Goal: Transaction & Acquisition: Obtain resource

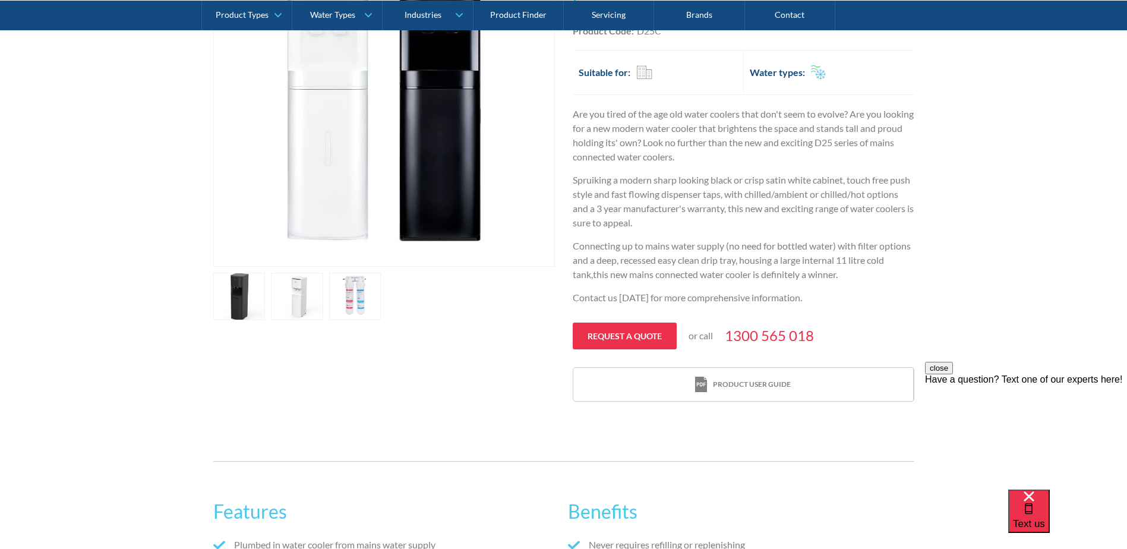
scroll to position [102, 0]
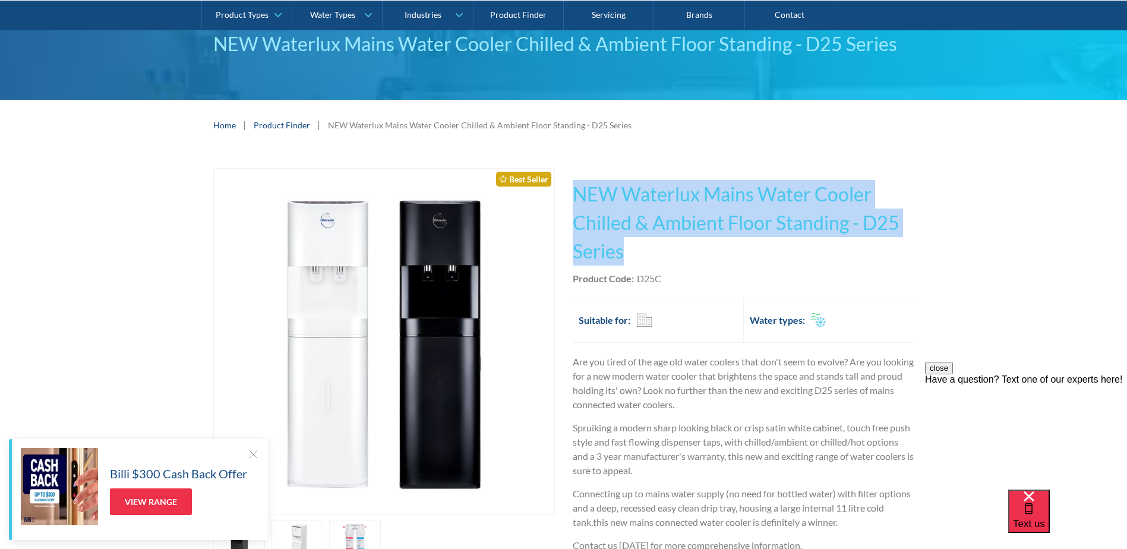
drag, startPoint x: 627, startPoint y: 255, endPoint x: 577, endPoint y: 198, distance: 75.8
click at [577, 198] on h1 "NEW Waterlux Mains Water Cooler Chilled & Ambient Floor Standing - D25 Series" at bounding box center [743, 223] width 341 height 86
copy h1 "NEW Waterlux Mains Water Cooler Chilled & Ambient Floor Standing - D25 Series"
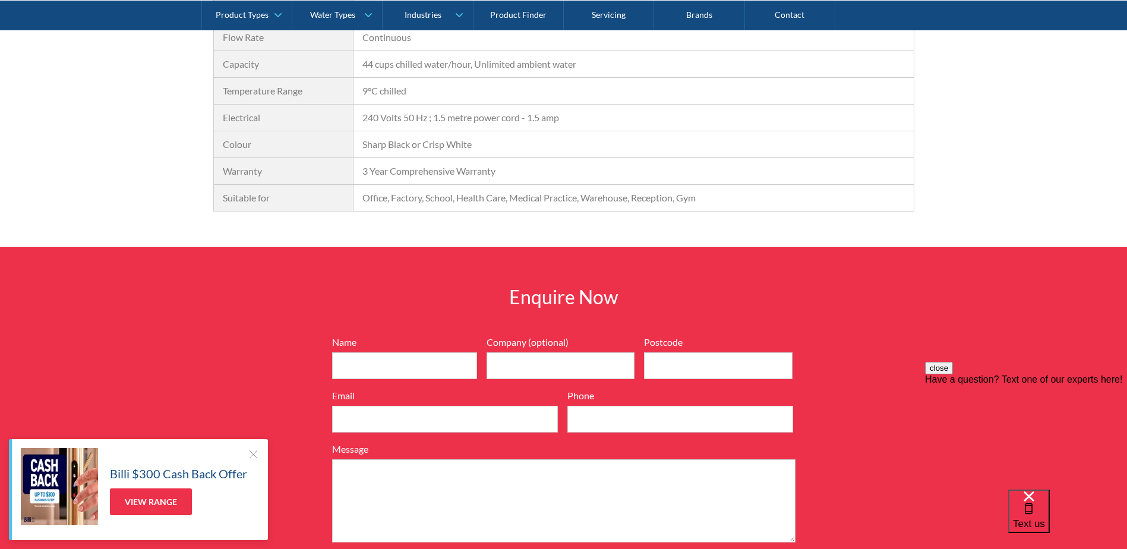
scroll to position [1408, 0]
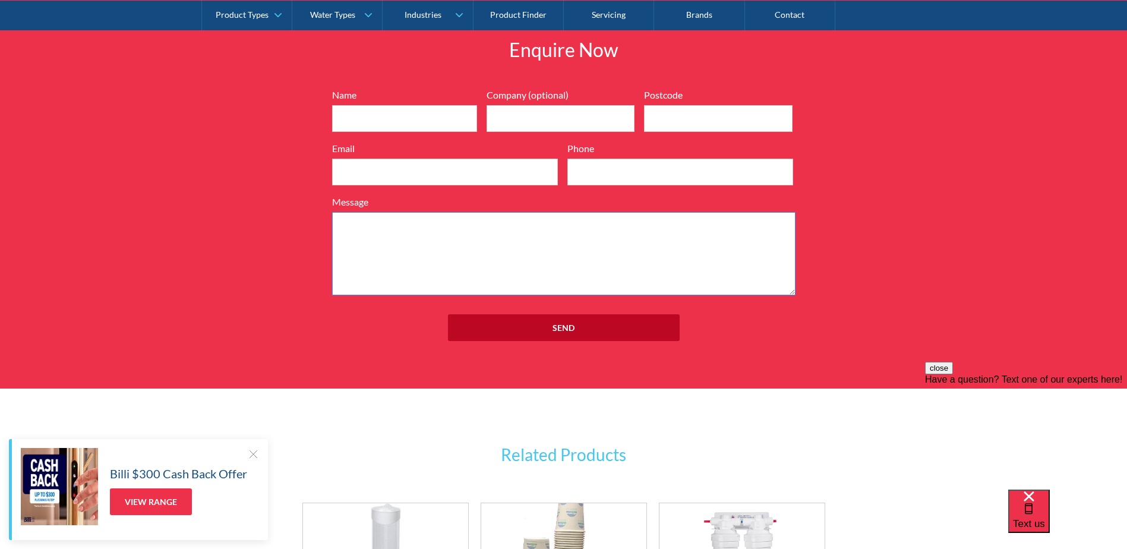
click at [490, 235] on textarea "Message" at bounding box center [563, 253] width 463 height 83
paste textarea "NEW Waterlux Mains Water Cooler Chilled & Ambient Floor Standing - D25 Series"
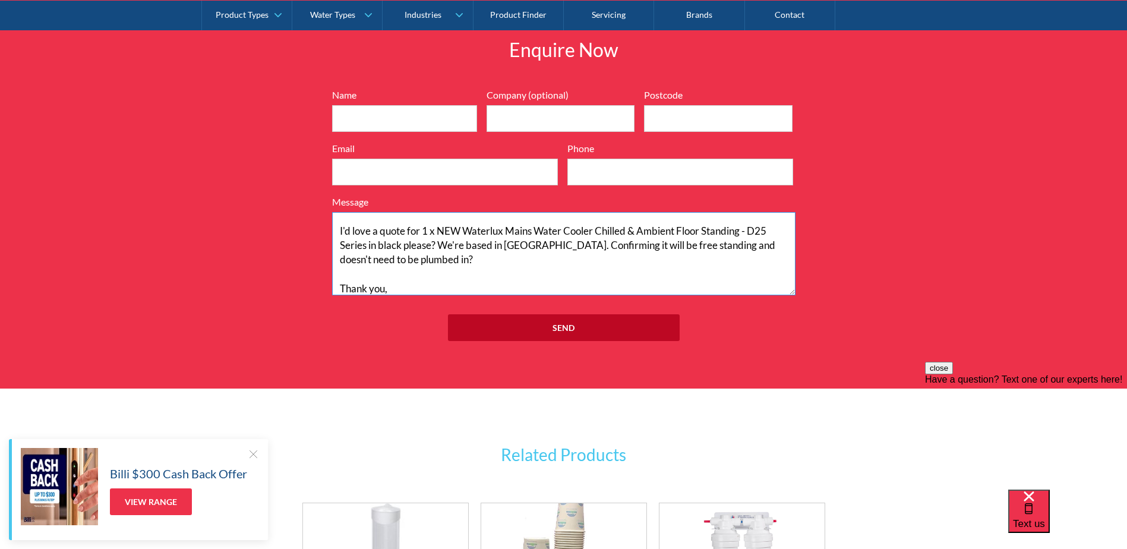
scroll to position [52, 0]
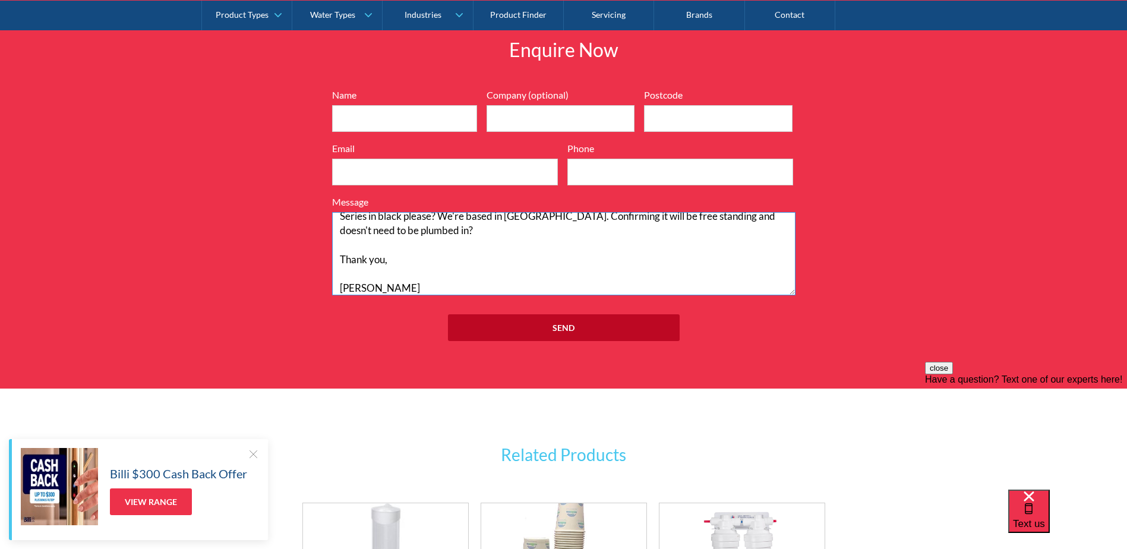
type textarea "Hi, I'd love a quote for 1 x NEW Waterlux Mains Water Cooler Chilled & Ambient …"
drag, startPoint x: 448, startPoint y: 125, endPoint x: 455, endPoint y: 126, distance: 6.8
click at [448, 125] on input "Name" at bounding box center [404, 118] width 145 height 27
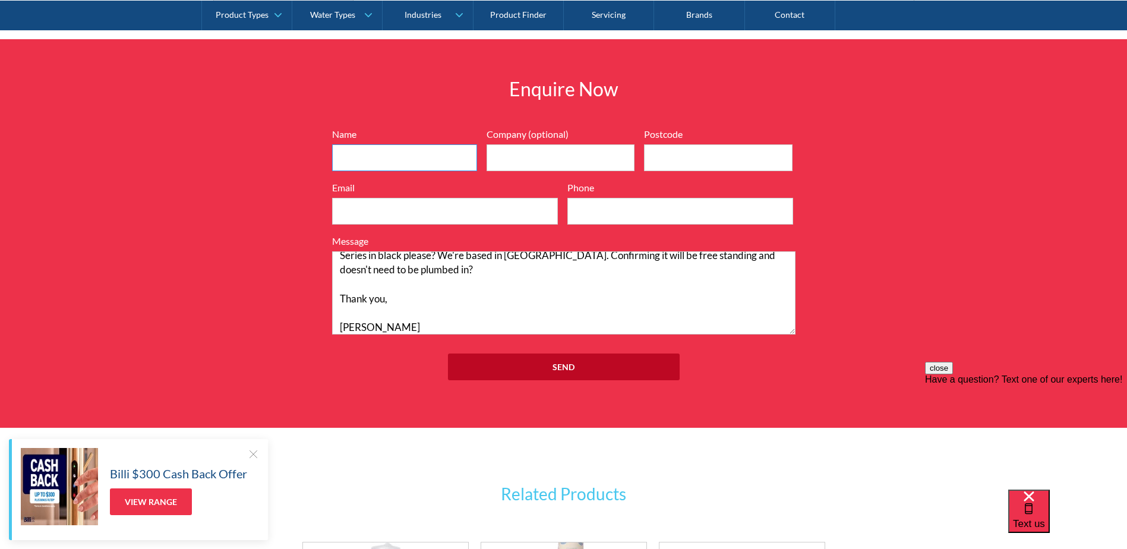
scroll to position [1349, 0]
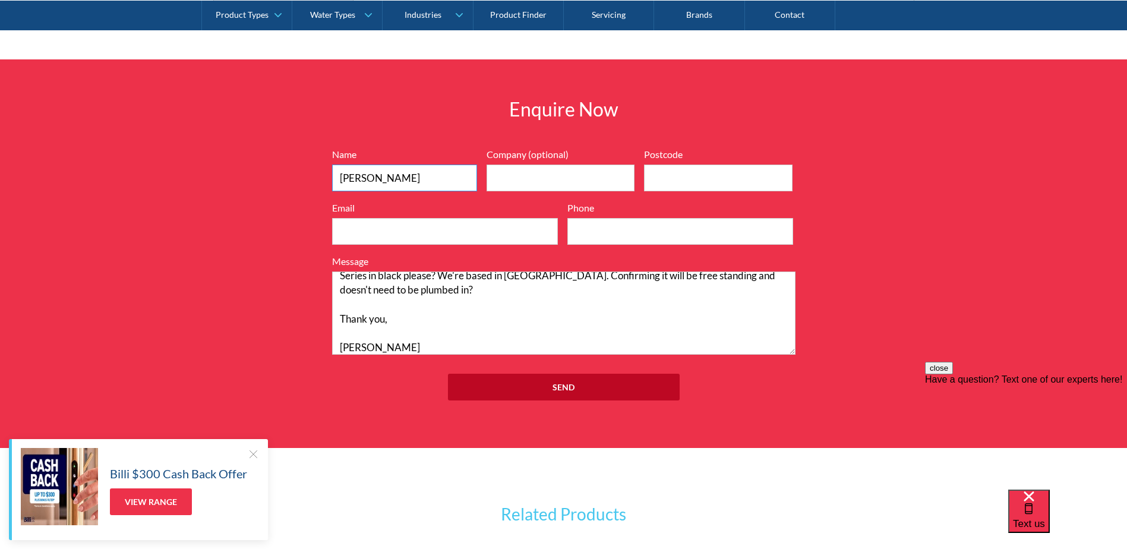
type input "Francesca"
type input "3000"
type input "ffranich@ligeti.com.au"
type input "0399975863"
click at [662, 330] on textarea "Hi, I'd love a quote for 1 x NEW Waterlux Mains Water Cooler Chilled & Ambient …" at bounding box center [563, 312] width 463 height 83
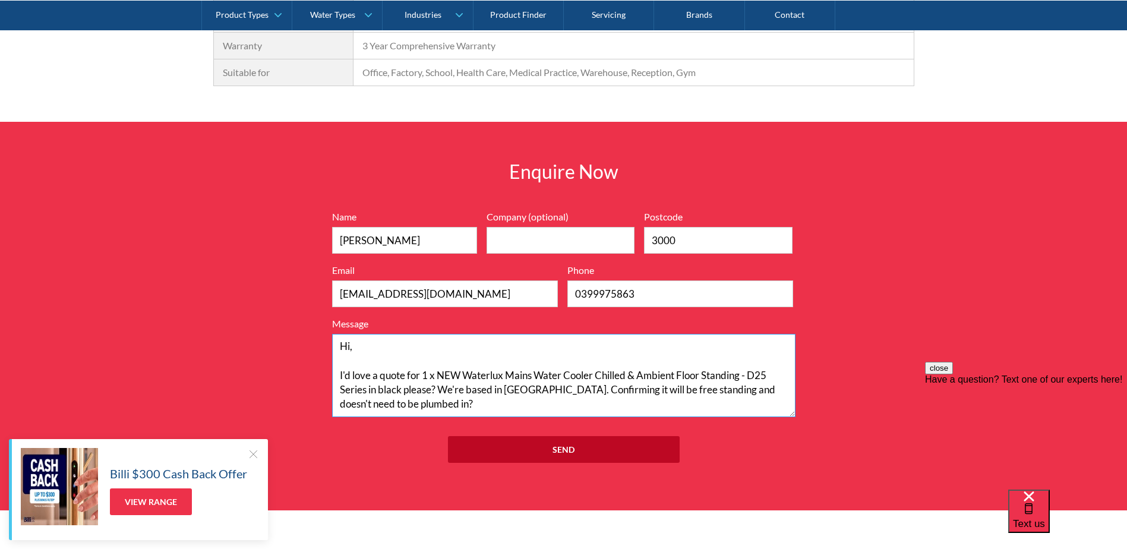
scroll to position [1586, 0]
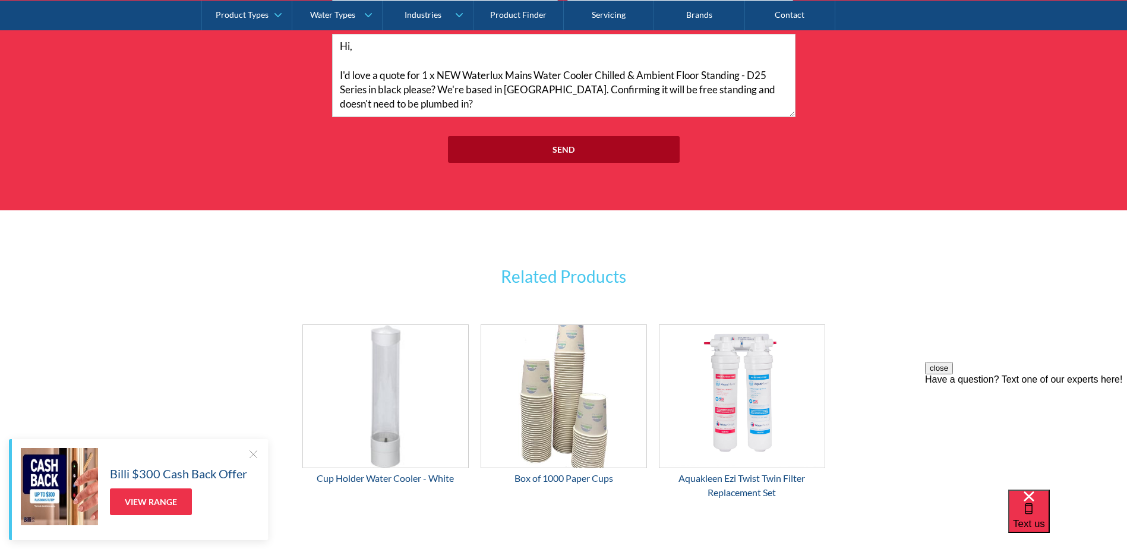
click at [629, 141] on input "Send" at bounding box center [564, 149] width 232 height 27
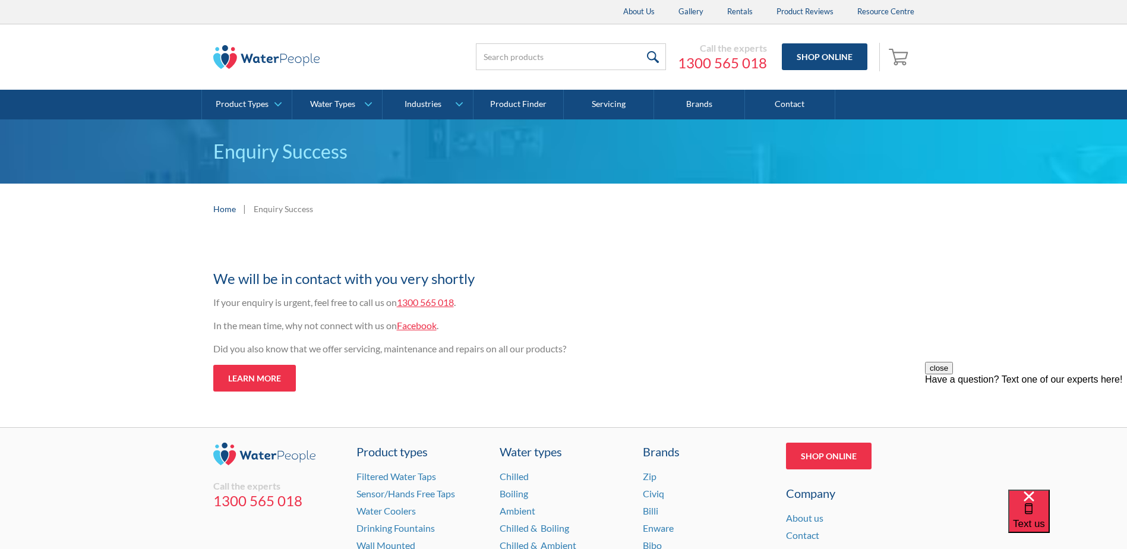
click at [444, 298] on link "1300 565 018" at bounding box center [425, 301] width 57 height 11
drag, startPoint x: 721, startPoint y: 388, endPoint x: 564, endPoint y: 335, distance: 166.0
click at [721, 384] on div "Thank you for your enquiry We will be in contact with you very shortly If your …" at bounding box center [563, 319] width 701 height 146
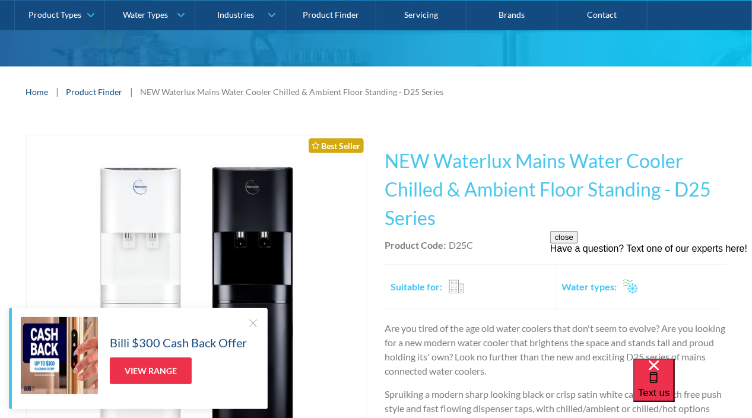
scroll to position [178, 0]
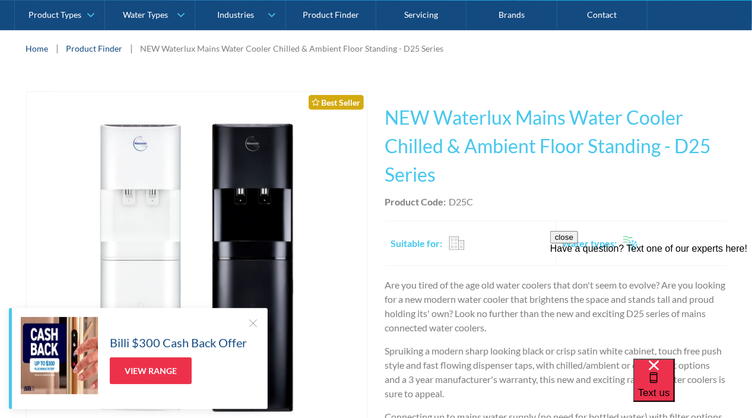
click at [249, 323] on div at bounding box center [253, 323] width 12 height 12
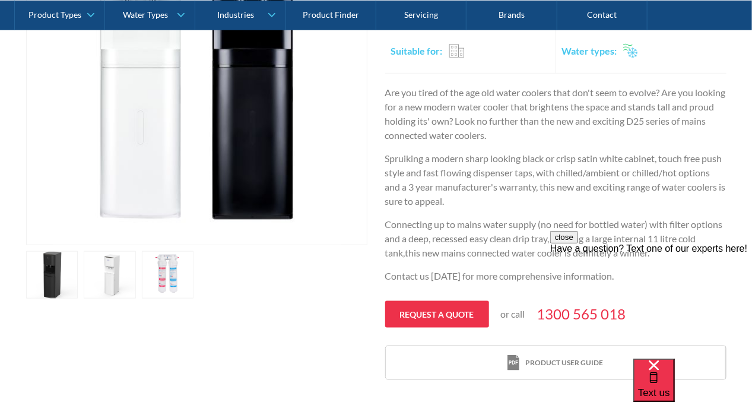
scroll to position [416, 0]
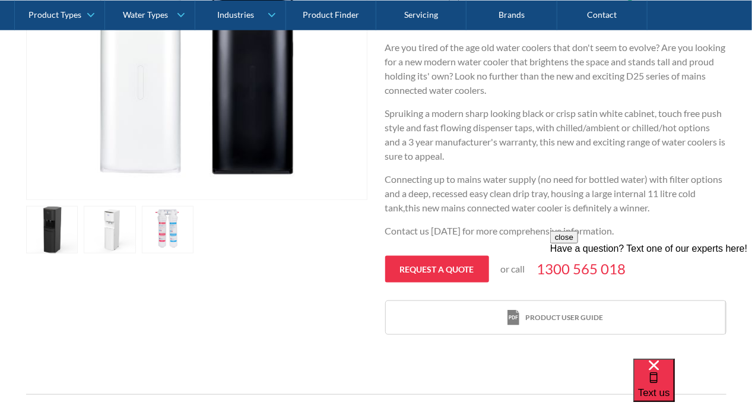
click at [175, 238] on link "open lightbox" at bounding box center [168, 230] width 52 height 48
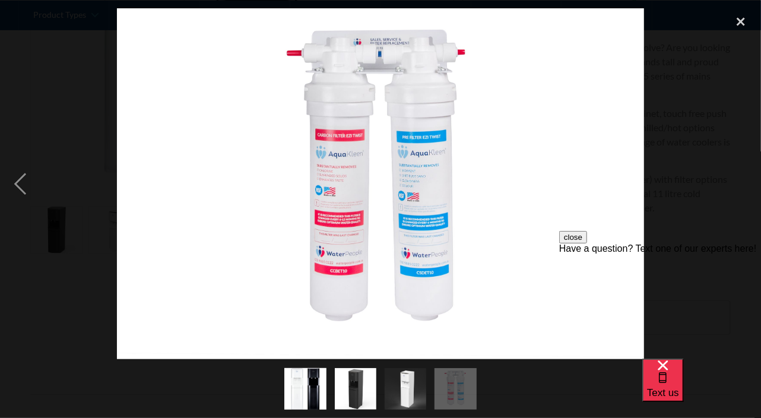
click at [694, 86] on div at bounding box center [380, 183] width 761 height 351
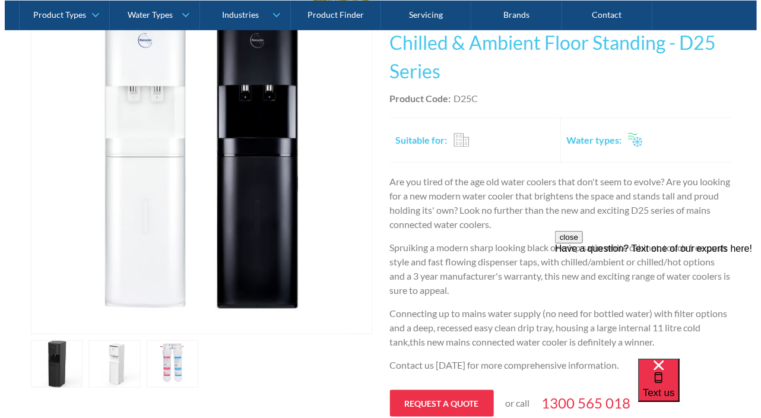
scroll to position [297, 0]
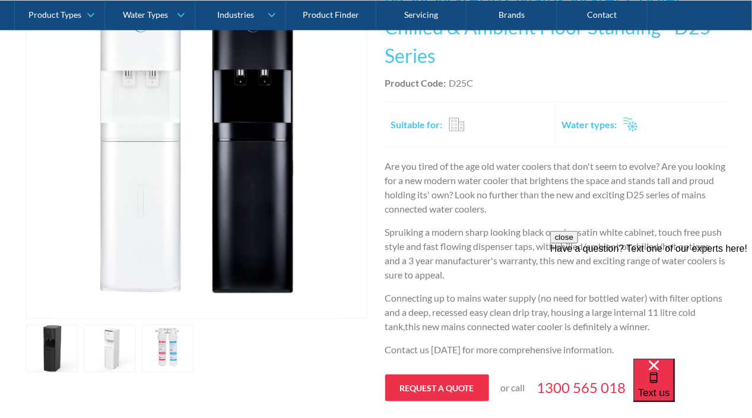
click at [167, 347] on link "open lightbox" at bounding box center [168, 349] width 52 height 48
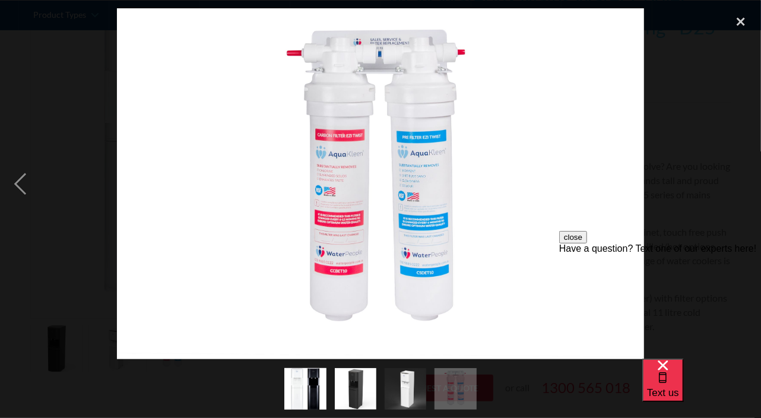
click at [371, 227] on img at bounding box center [380, 183] width 527 height 351
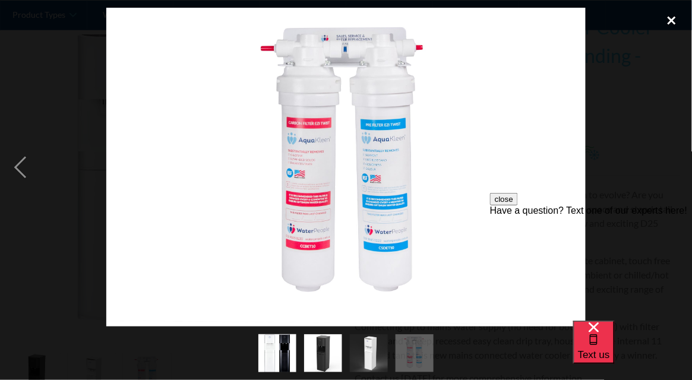
click at [673, 25] on div "close lightbox" at bounding box center [671, 21] width 40 height 26
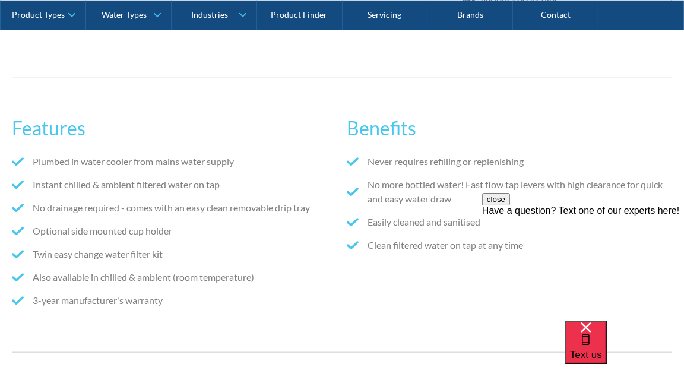
scroll to position [802, 0]
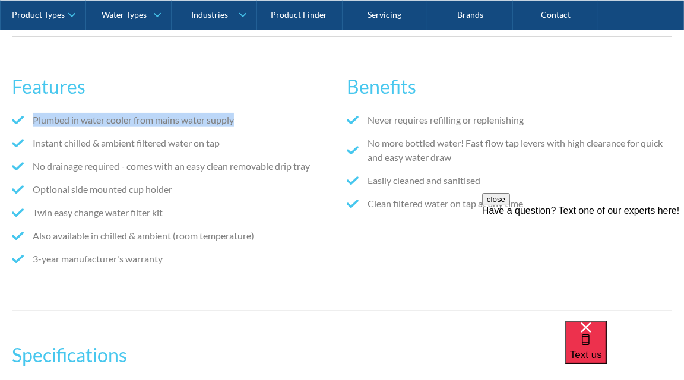
drag, startPoint x: 91, startPoint y: 113, endPoint x: 301, endPoint y: 121, distance: 210.4
click at [301, 121] on li "Plumbed in water cooler from mains water supply" at bounding box center [174, 120] width 325 height 14
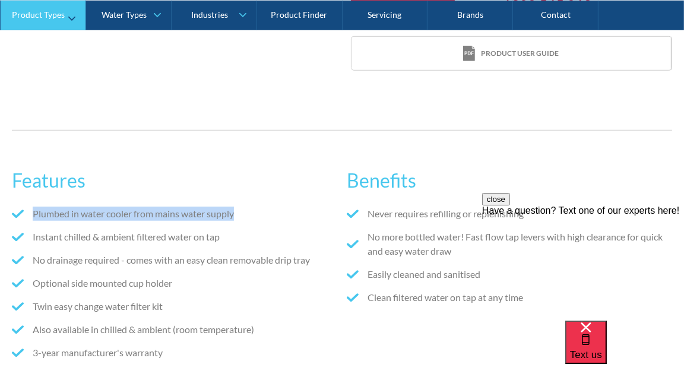
scroll to position [694, 0]
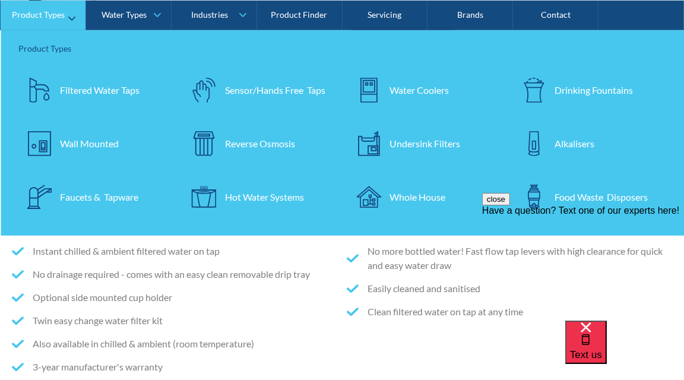
click at [438, 92] on div "Water Coolers" at bounding box center [419, 90] width 59 height 14
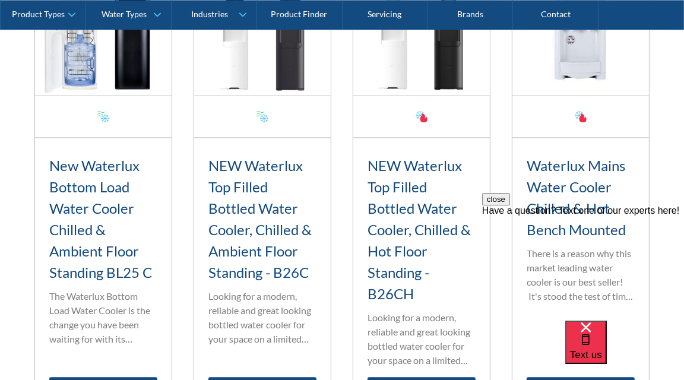
scroll to position [2002, 0]
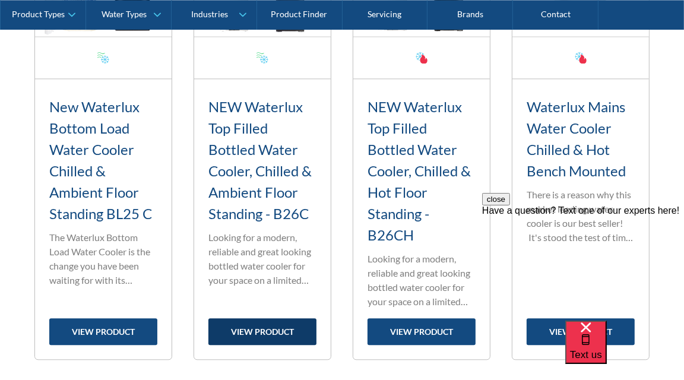
click at [263, 334] on link "view product" at bounding box center [262, 331] width 108 height 27
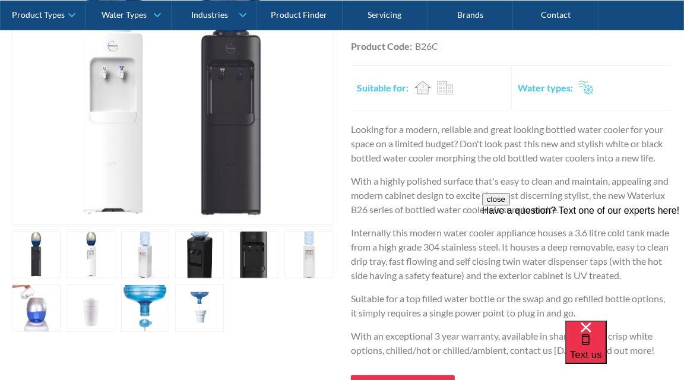
scroll to position [378, 0]
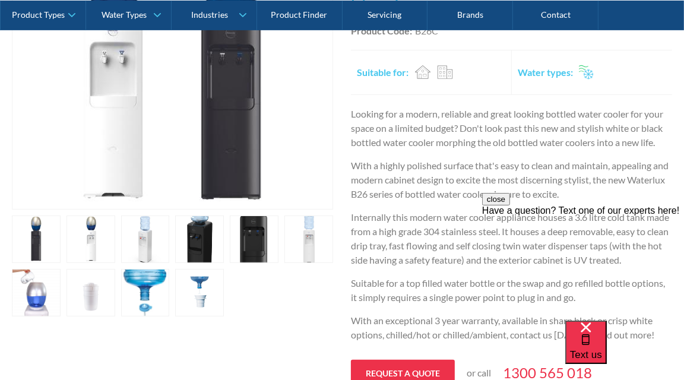
click at [196, 236] on link "open lightbox" at bounding box center [199, 240] width 49 height 48
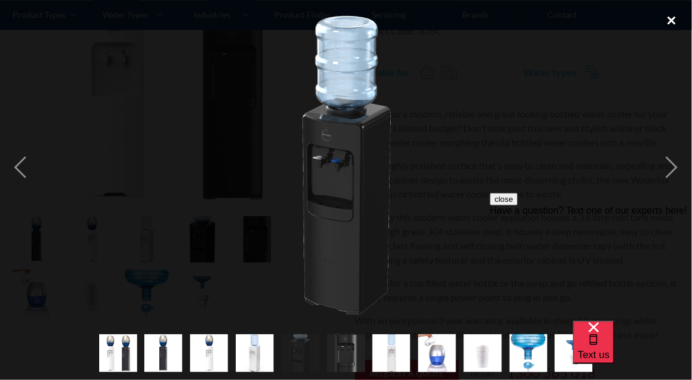
click at [676, 20] on div "close lightbox" at bounding box center [671, 21] width 40 height 26
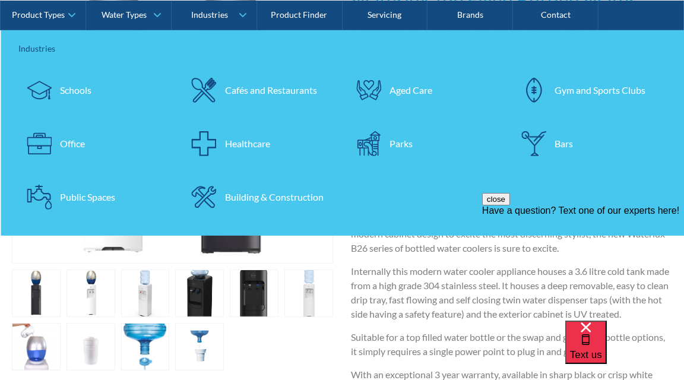
scroll to position [270, 0]
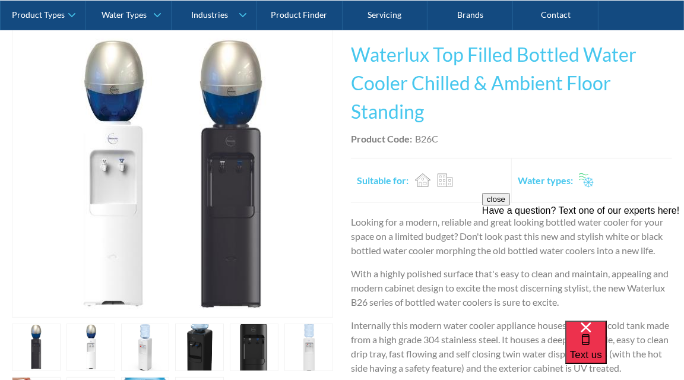
click at [434, 262] on div "Looking for a modern, reliable and great looking bottled water cooler for your …" at bounding box center [511, 337] width 321 height 244
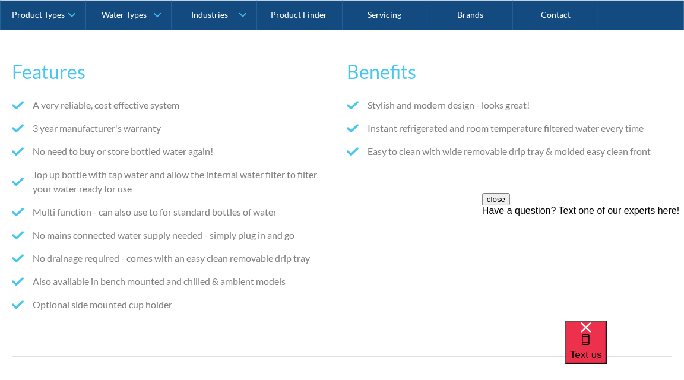
scroll to position [864, 0]
